Goal: Information Seeking & Learning: Understand process/instructions

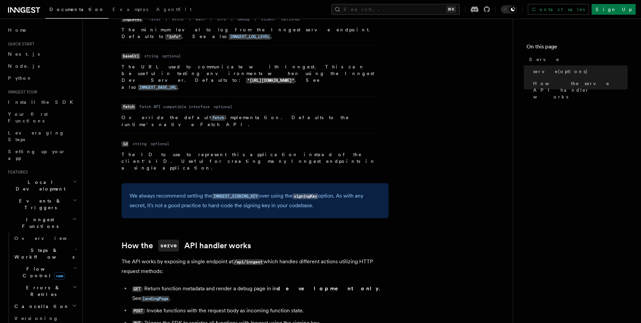
scroll to position [559, 0]
drag, startPoint x: 129, startPoint y: 107, endPoint x: 316, endPoint y: 118, distance: 186.5
click at [316, 192] on p "We always recommend setting the INNGEST_SIGNING_KEY over using the signingKey o…" at bounding box center [254, 201] width 251 height 19
click at [311, 122] on div at bounding box center [311, 122] width 0 height 0
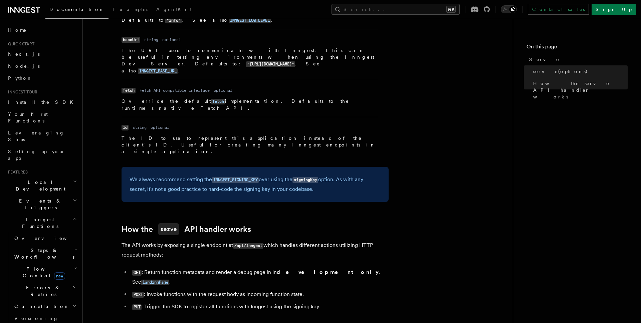
scroll to position [575, 0]
drag, startPoint x: 315, startPoint y: 104, endPoint x: 130, endPoint y: 95, distance: 185.2
click at [130, 176] on p "We always recommend setting the INNGEST_SIGNING_KEY over using the signingKey o…" at bounding box center [254, 185] width 251 height 19
click at [126, 80] on div at bounding box center [126, 80] width 0 height 0
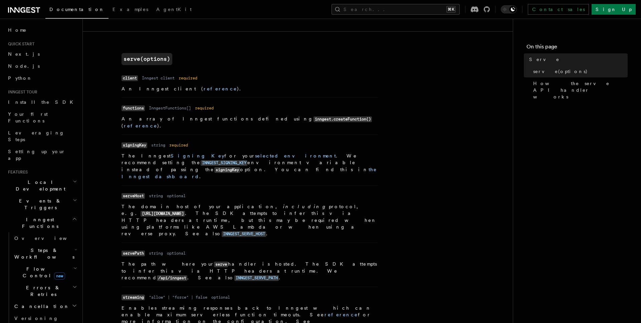
scroll to position [232, 0]
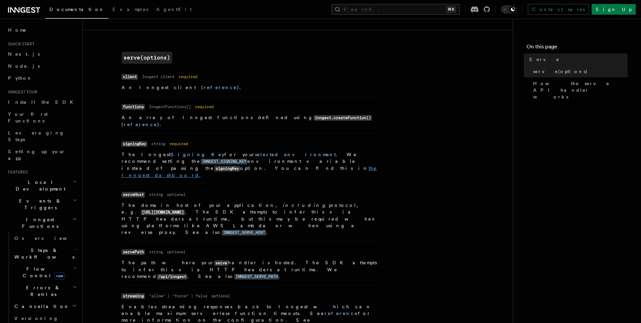
click at [282, 166] on link "the Inngest dashboard" at bounding box center [248, 172] width 255 height 12
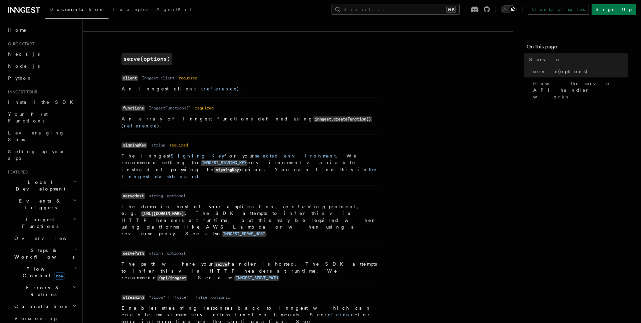
scroll to position [232, 0]
